Goal: Find specific page/section

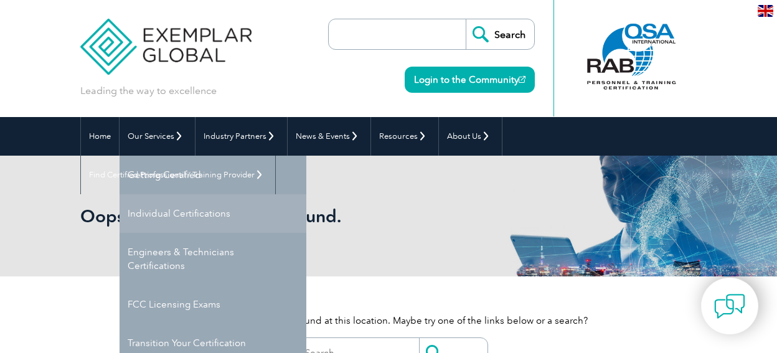
click at [120, 215] on link "Individual Certifications" at bounding box center [213, 213] width 187 height 39
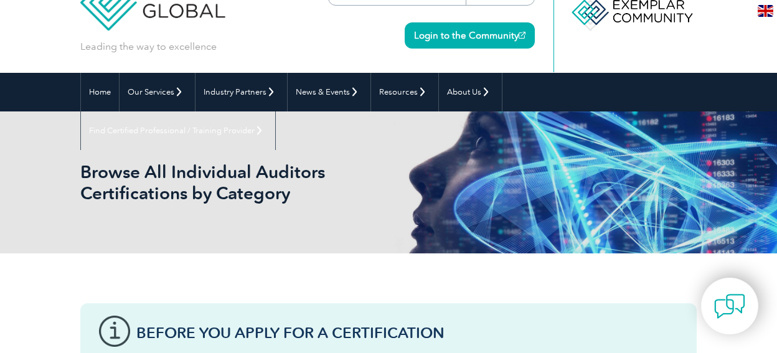
scroll to position [40, 0]
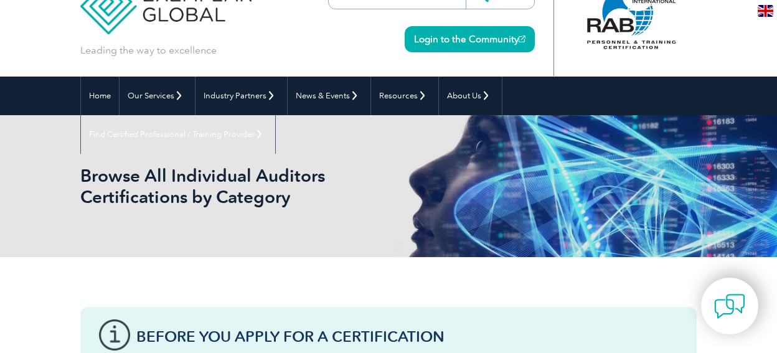
drag, startPoint x: 779, startPoint y: 49, endPoint x: 794, endPoint y: 57, distance: 17.3
